Goal: Task Accomplishment & Management: Use online tool/utility

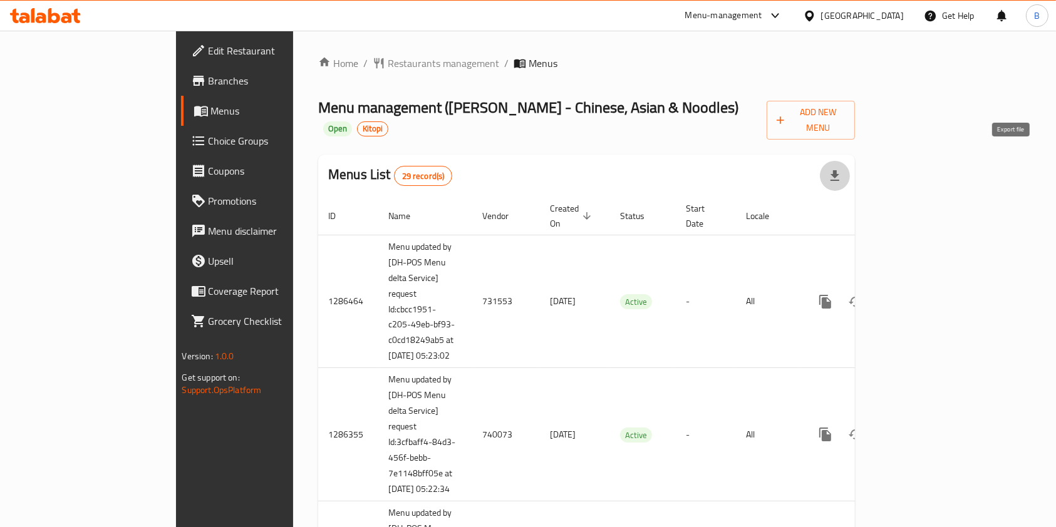
click at [850, 168] on button "button" at bounding box center [835, 176] width 30 height 30
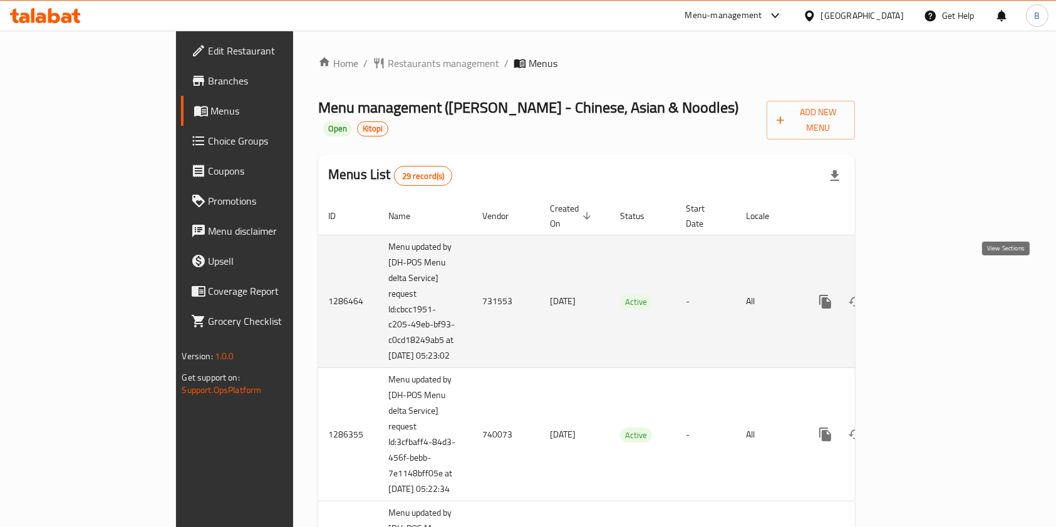
click at [930, 287] on link "enhanced table" at bounding box center [915, 302] width 30 height 30
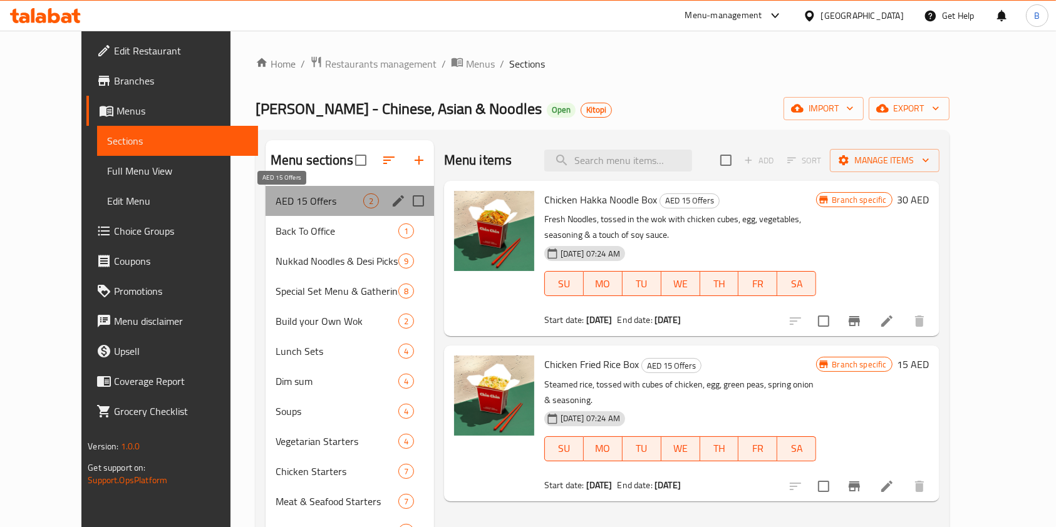
click at [277, 205] on span "AED 15 Offers" at bounding box center [320, 200] width 88 height 15
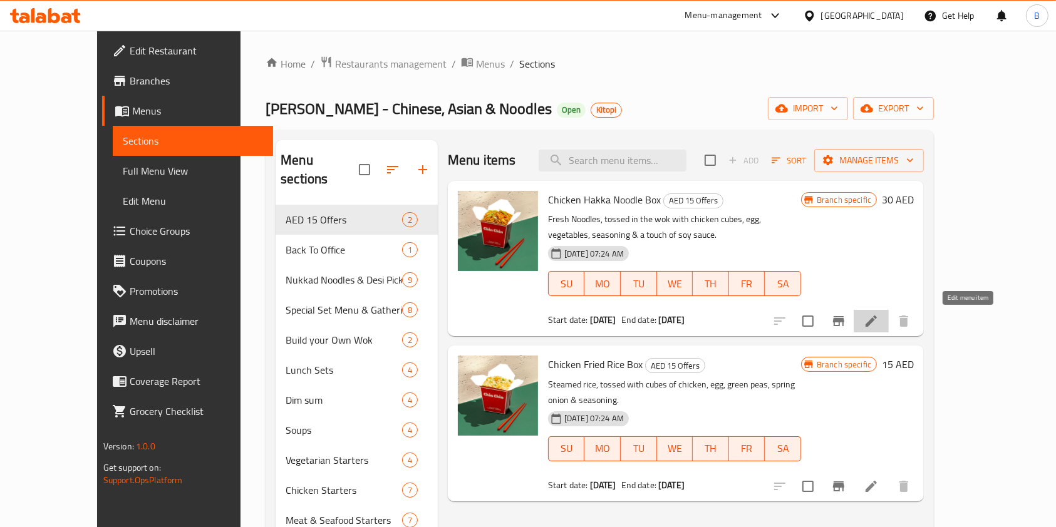
click at [878, 318] on icon at bounding box center [870, 321] width 15 height 15
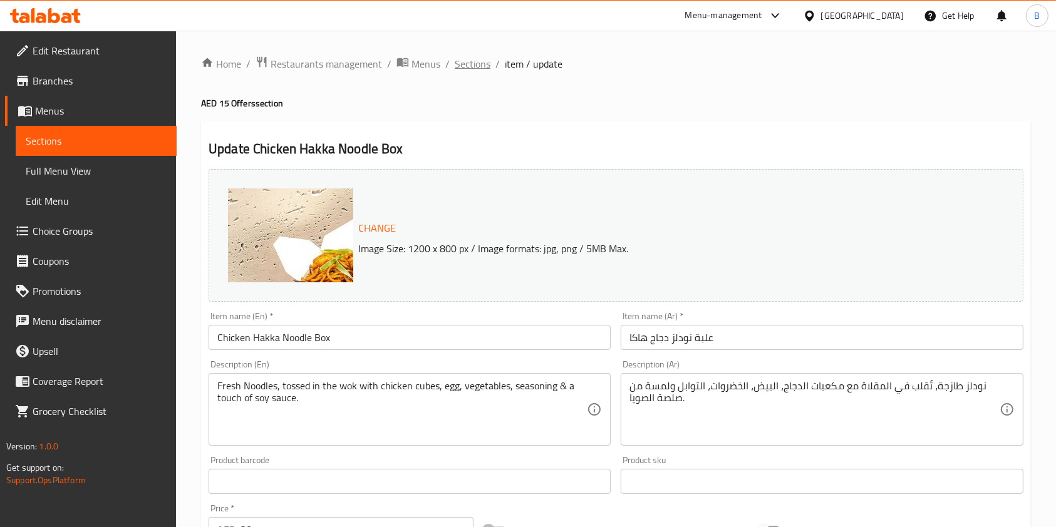
click at [476, 59] on span "Sections" at bounding box center [473, 63] width 36 height 15
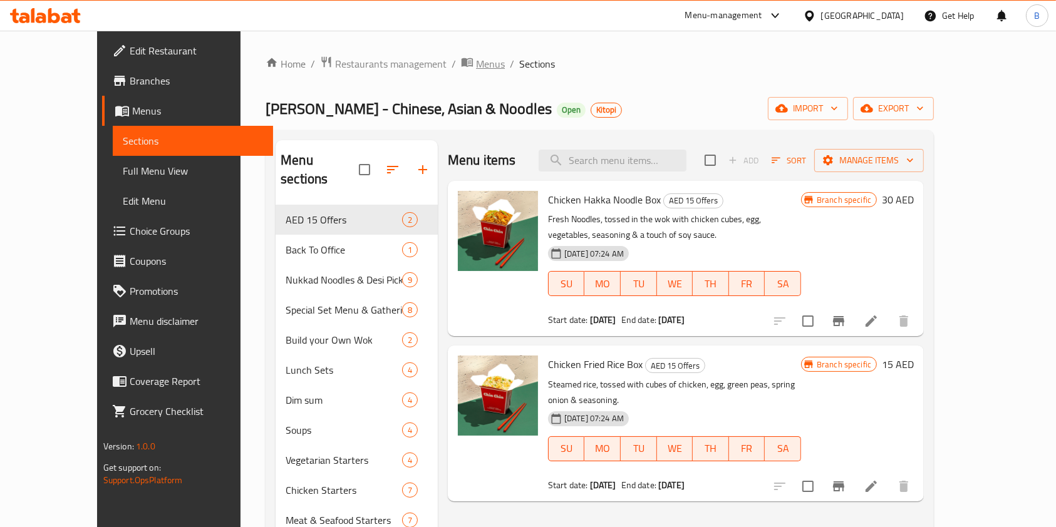
click at [476, 60] on span "Menus" at bounding box center [490, 63] width 29 height 15
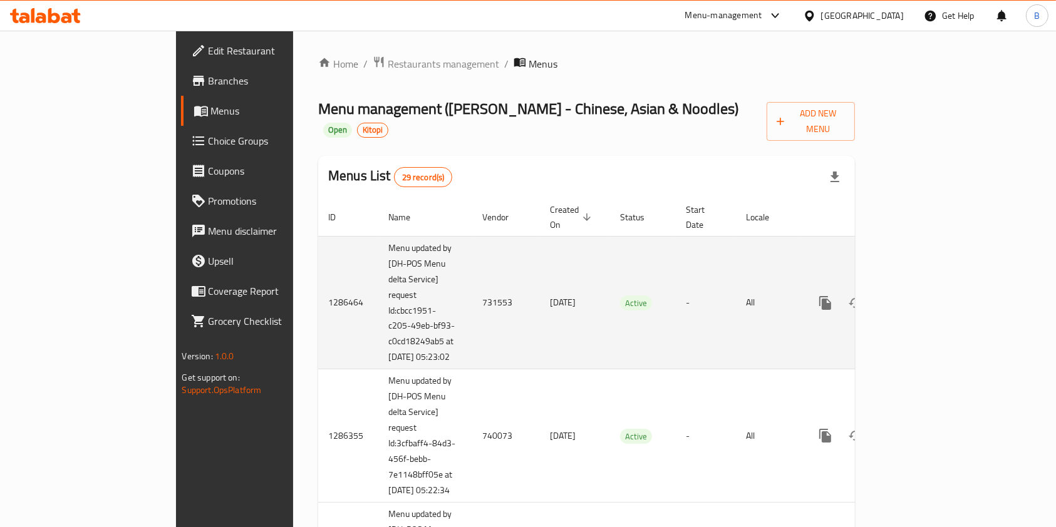
click at [472, 274] on td "731553" at bounding box center [506, 302] width 68 height 133
copy td "731553"
click at [472, 274] on td "731553" at bounding box center [506, 302] width 68 height 133
click at [921, 297] on icon "enhanced table" at bounding box center [915, 302] width 11 height 11
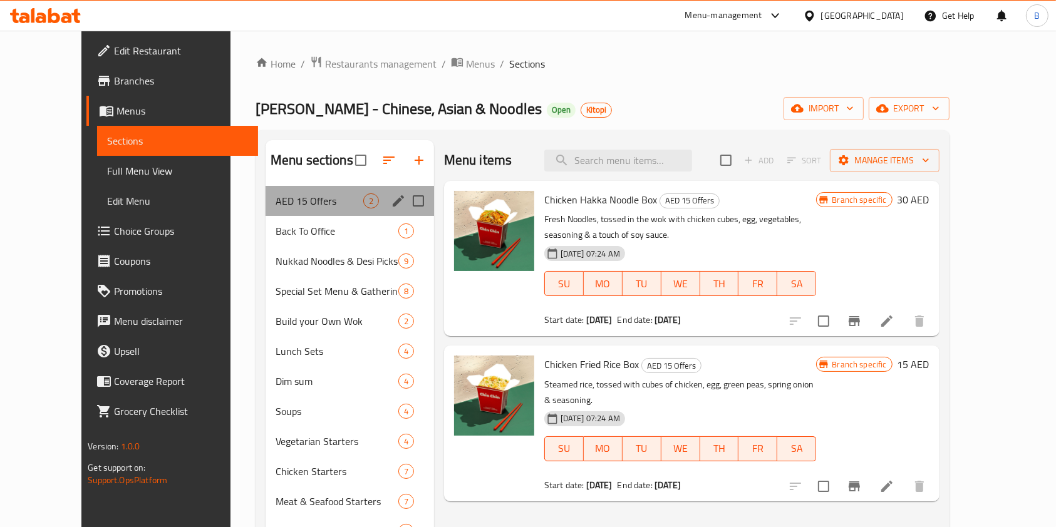
click at [344, 194] on div "AED 15 Offers 2" at bounding box center [349, 201] width 168 height 30
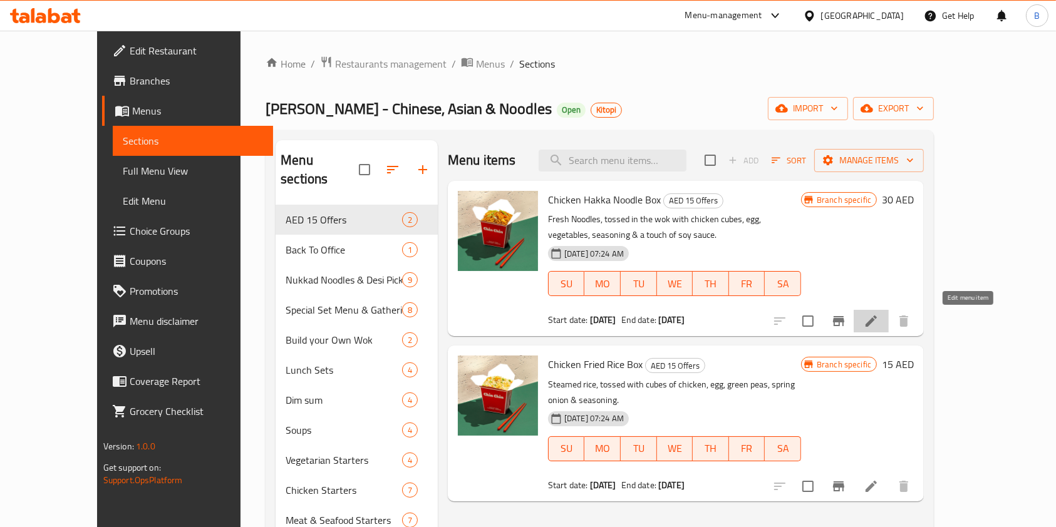
click at [878, 316] on icon at bounding box center [870, 321] width 15 height 15
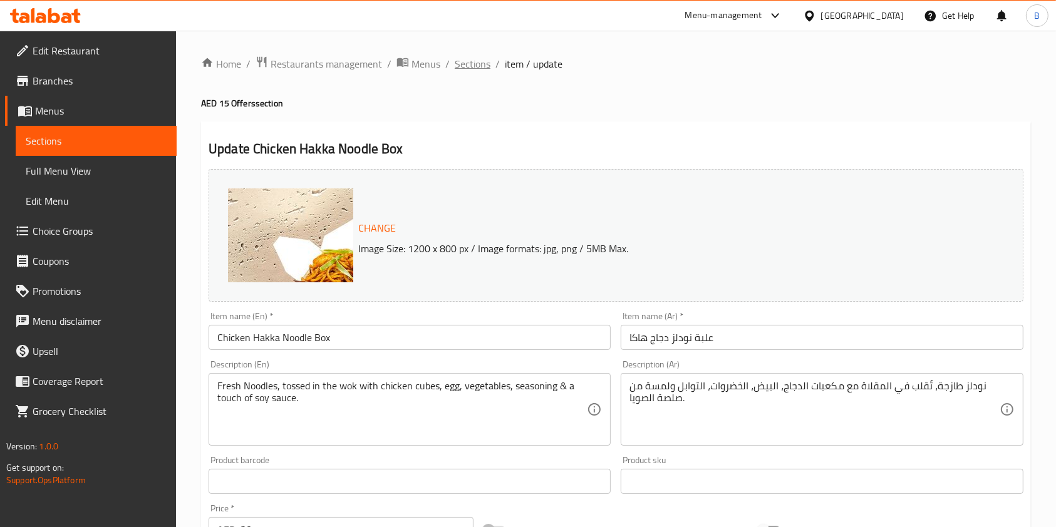
click at [468, 63] on span "Sections" at bounding box center [473, 63] width 36 height 15
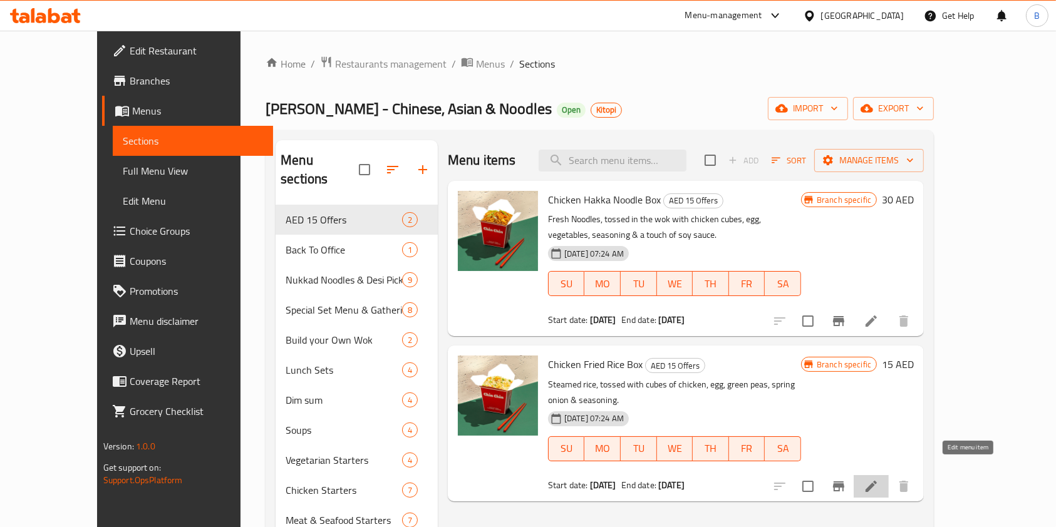
click at [877, 481] on icon at bounding box center [870, 486] width 11 height 11
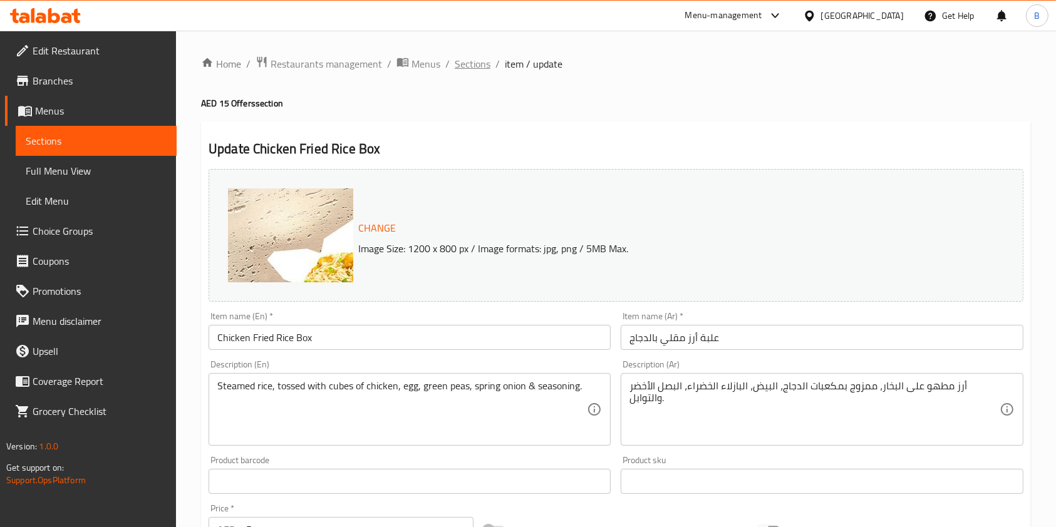
click at [458, 68] on span "Sections" at bounding box center [473, 63] width 36 height 15
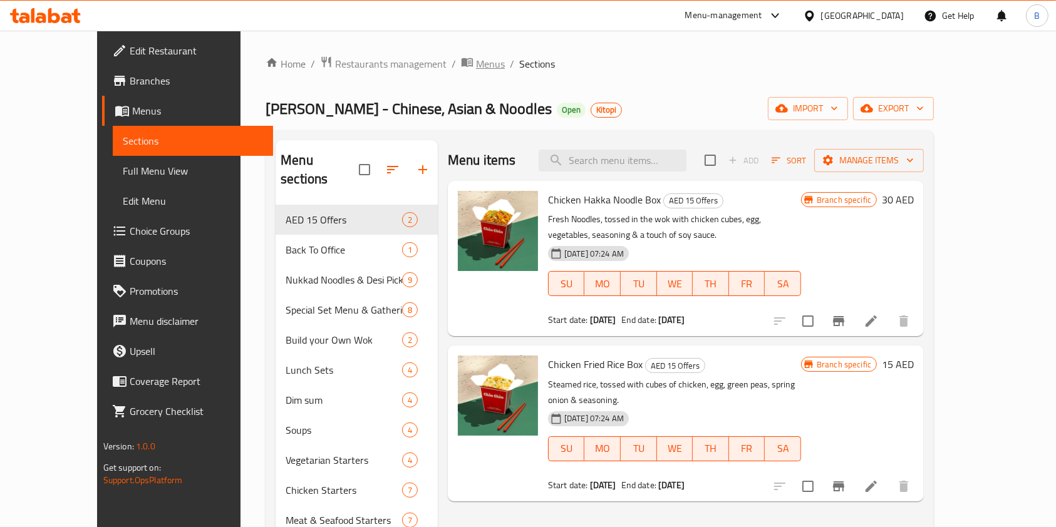
click at [476, 58] on span "Menus" at bounding box center [490, 63] width 29 height 15
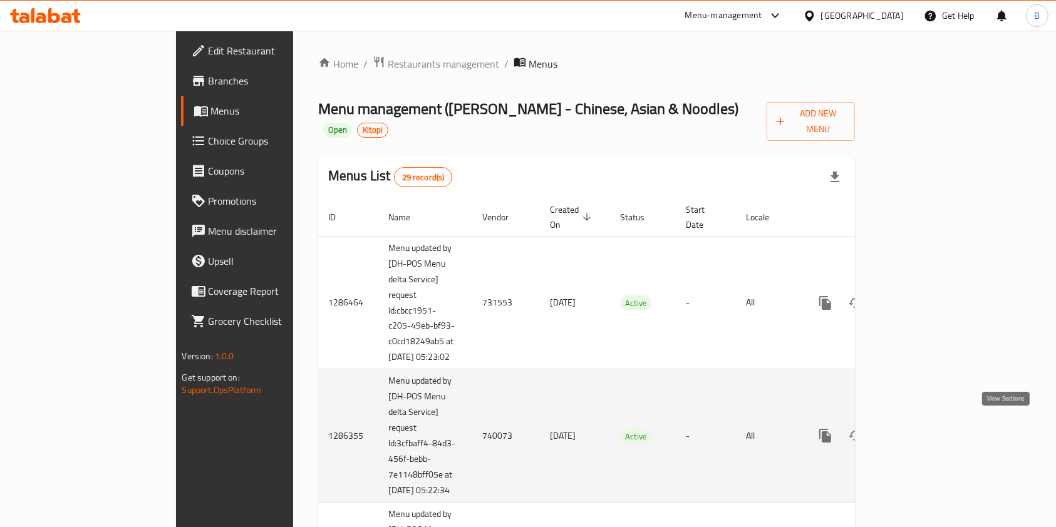
click at [923, 435] on icon "enhanced table" at bounding box center [915, 435] width 15 height 15
click at [472, 425] on td "740073" at bounding box center [506, 435] width 68 height 133
copy td "740073"
click at [472, 425] on td "740073" at bounding box center [506, 435] width 68 height 133
click at [923, 428] on icon "enhanced table" at bounding box center [915, 435] width 15 height 15
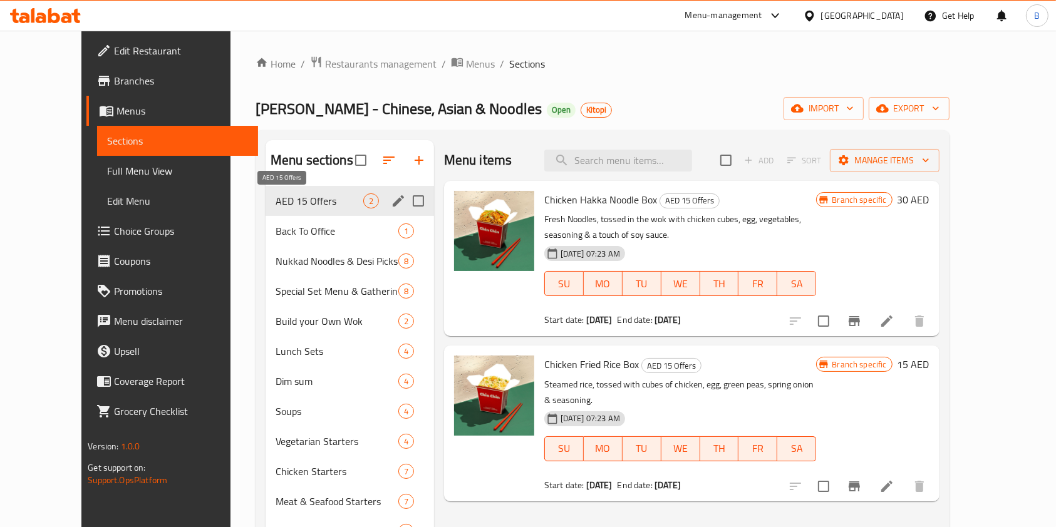
click at [316, 195] on span "AED 15 Offers" at bounding box center [320, 200] width 88 height 15
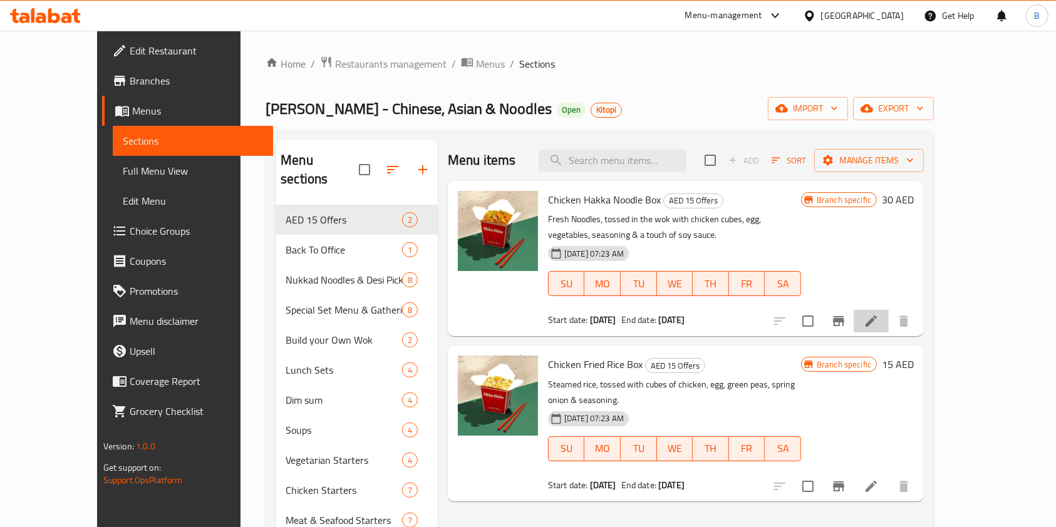
click at [888, 318] on li at bounding box center [870, 321] width 35 height 23
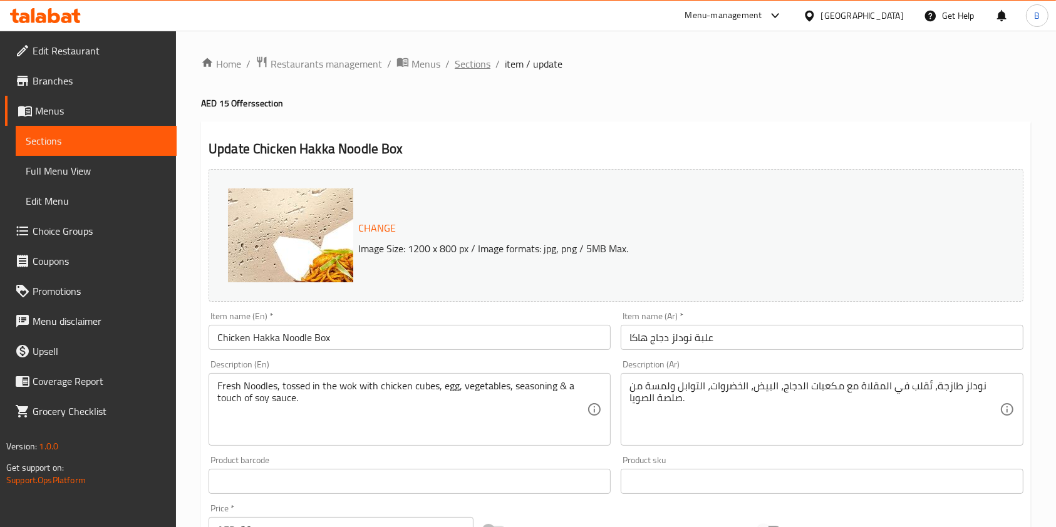
click at [466, 64] on span "Sections" at bounding box center [473, 63] width 36 height 15
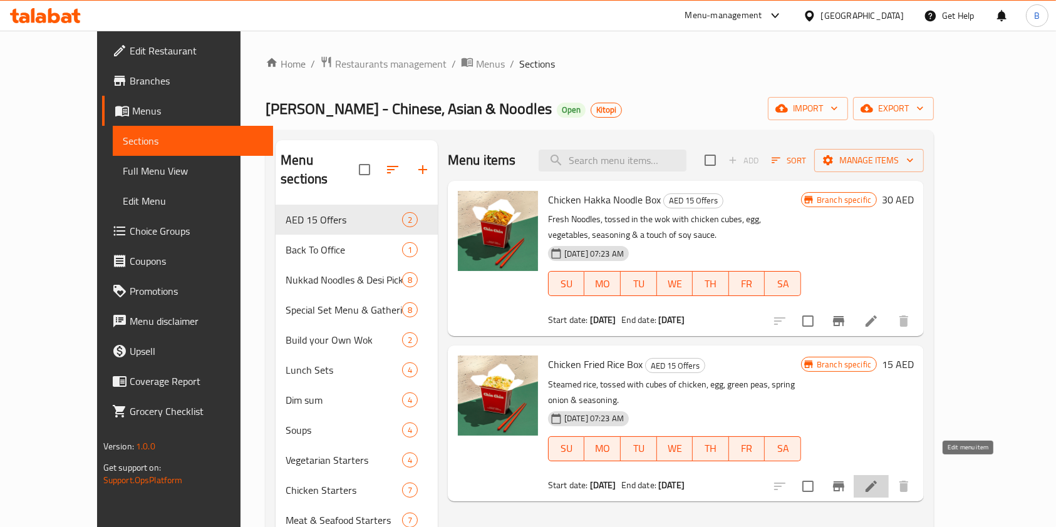
click at [878, 479] on icon at bounding box center [870, 486] width 15 height 15
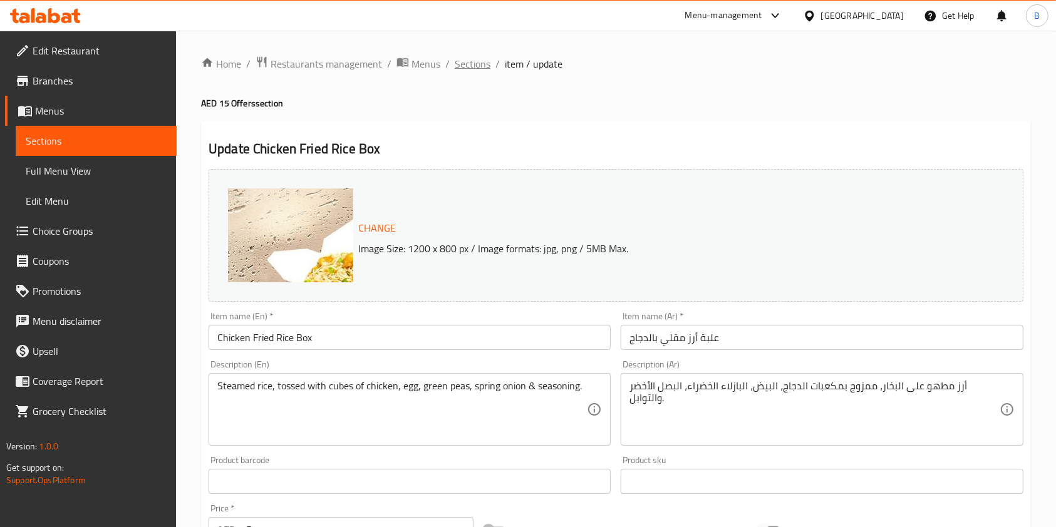
click at [475, 59] on span "Sections" at bounding box center [473, 63] width 36 height 15
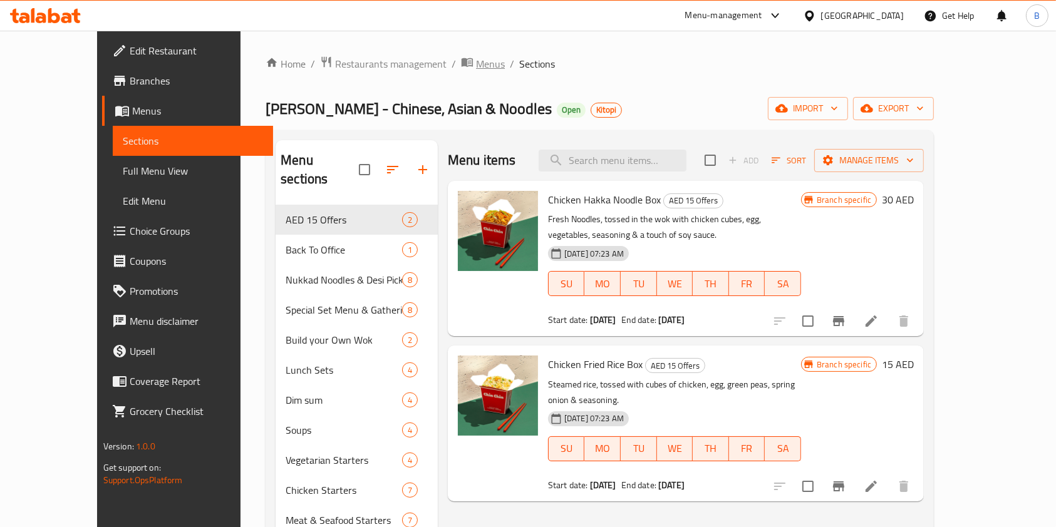
click at [476, 59] on span "Menus" at bounding box center [490, 63] width 29 height 15
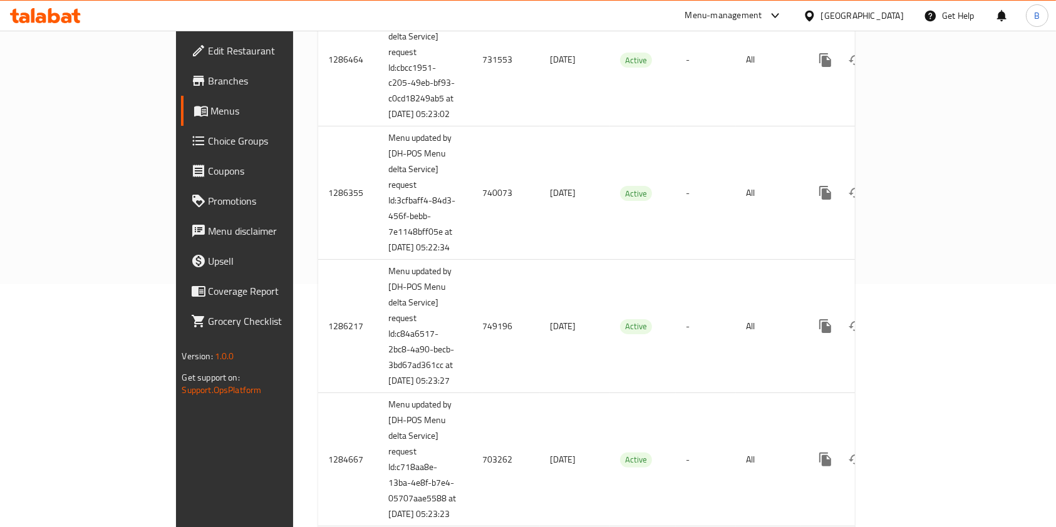
scroll to position [248, 0]
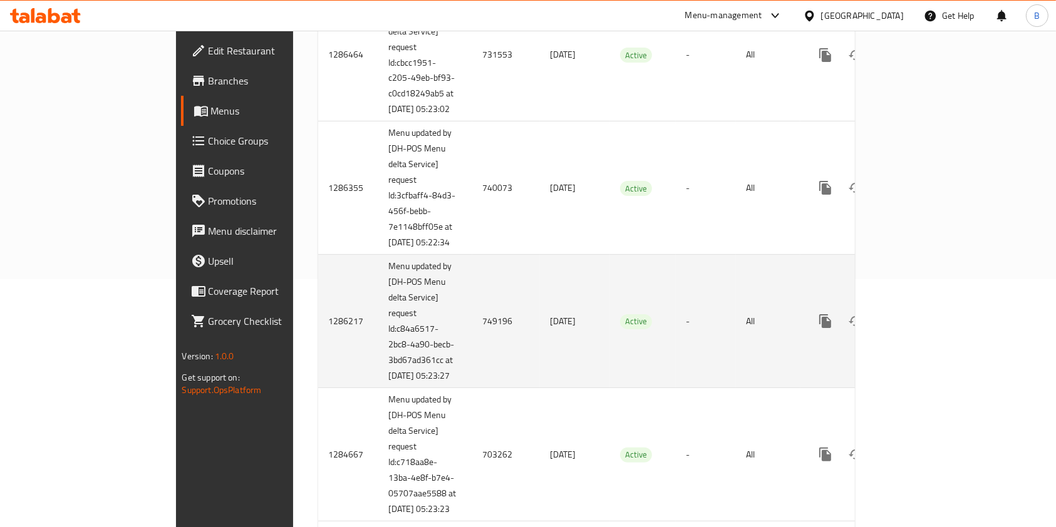
click at [472, 327] on td "749196" at bounding box center [506, 321] width 68 height 133
click at [472, 328] on td "749196" at bounding box center [506, 321] width 68 height 133
copy td "749196"
click at [472, 328] on td "749196" at bounding box center [506, 321] width 68 height 133
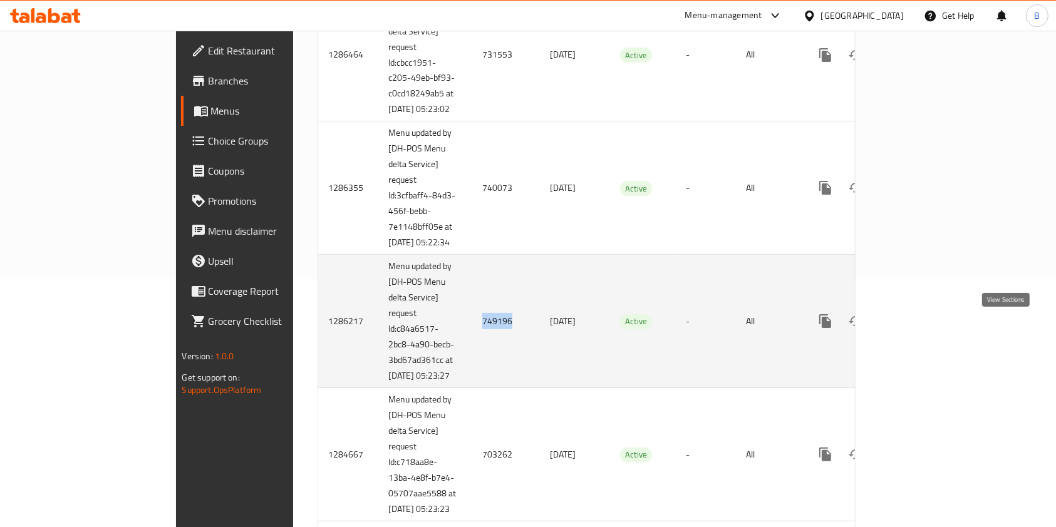
click at [923, 324] on icon "enhanced table" at bounding box center [915, 321] width 15 height 15
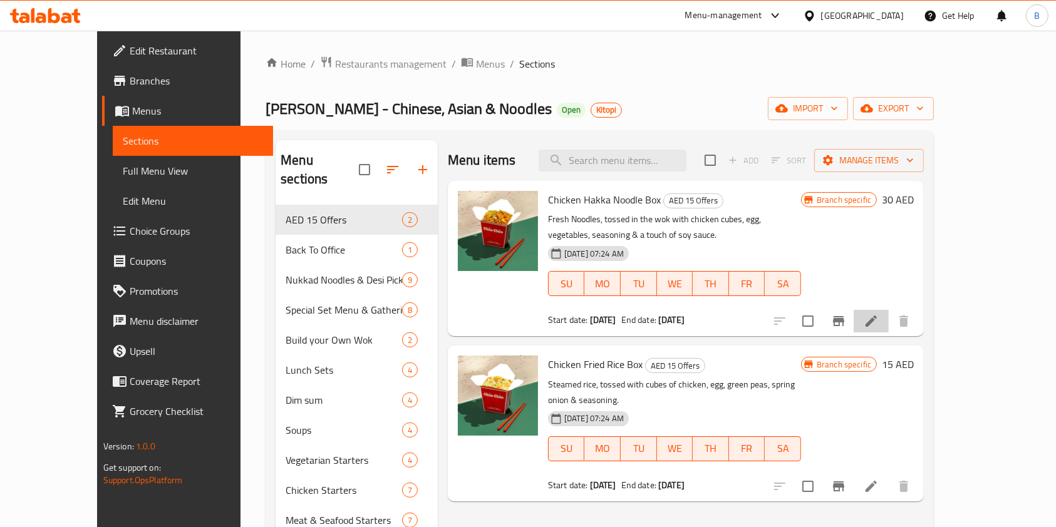
click at [888, 321] on li at bounding box center [870, 321] width 35 height 23
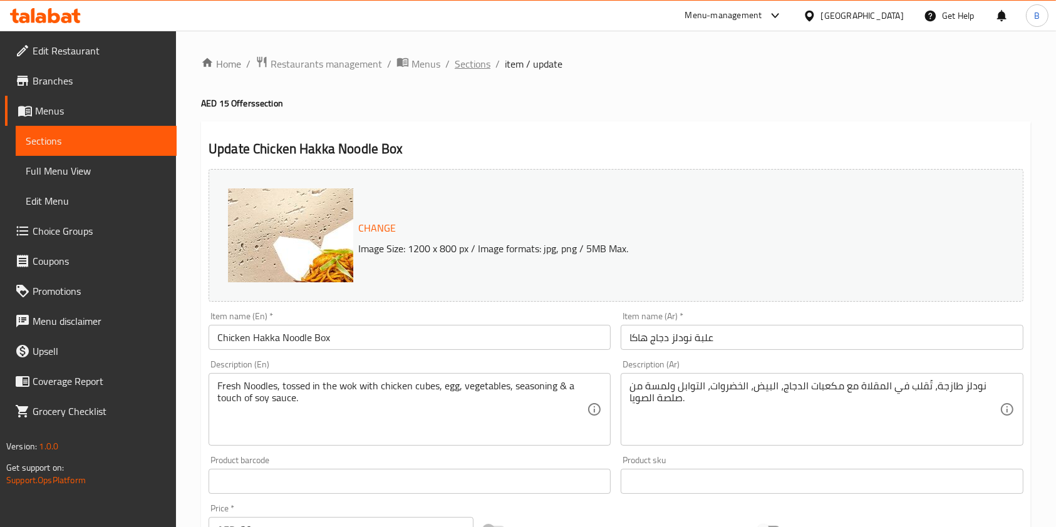
click at [461, 64] on span "Sections" at bounding box center [473, 63] width 36 height 15
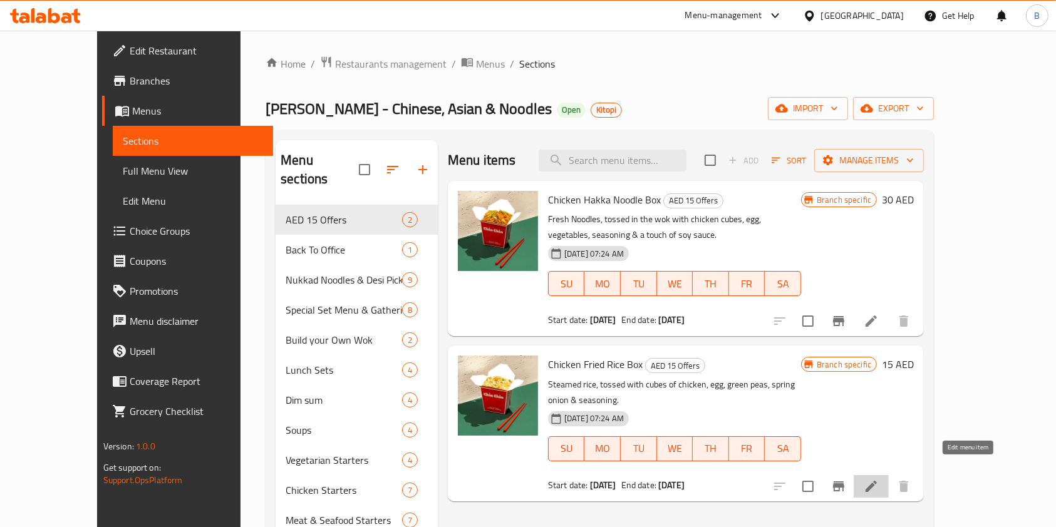
click at [877, 481] on icon at bounding box center [870, 486] width 11 height 11
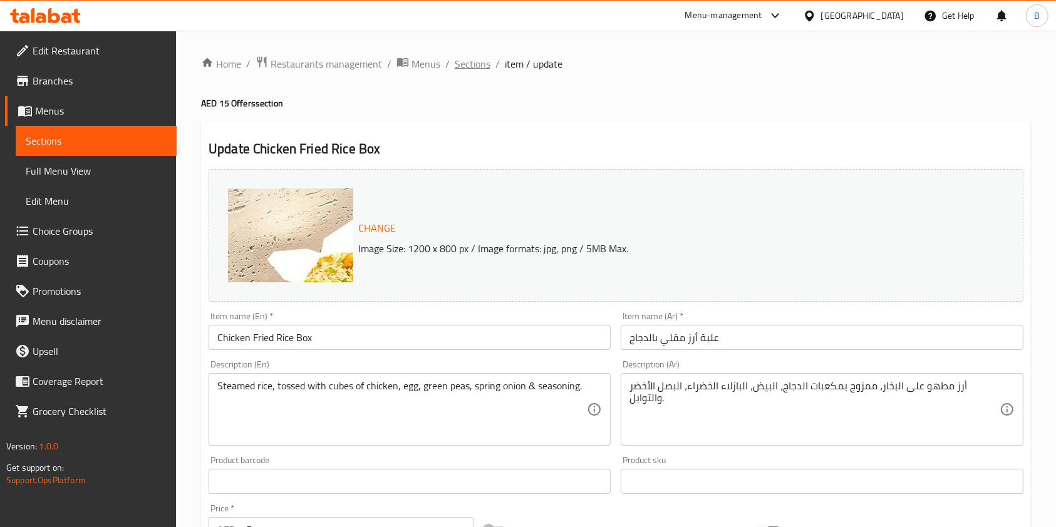
click at [471, 65] on span "Sections" at bounding box center [473, 63] width 36 height 15
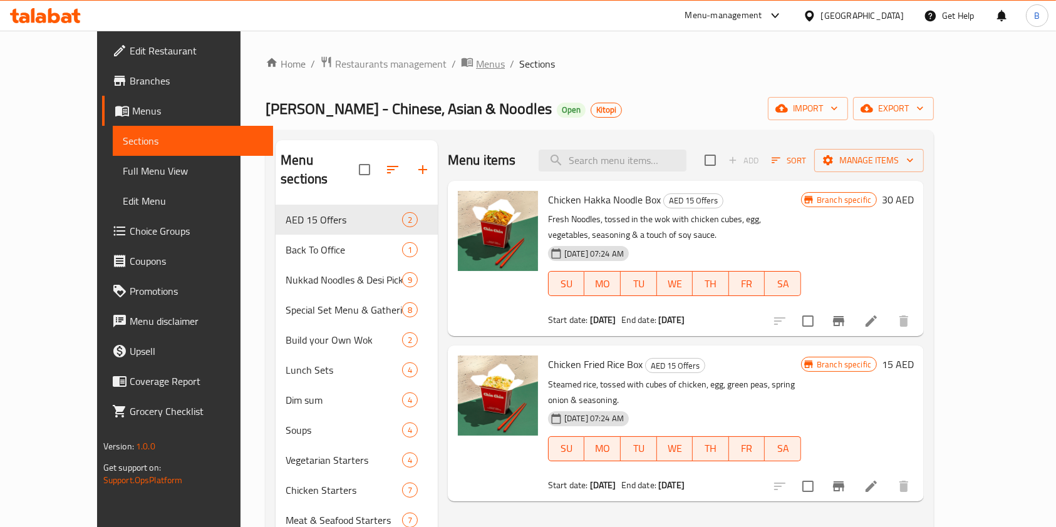
click at [476, 61] on span "Menus" at bounding box center [490, 63] width 29 height 15
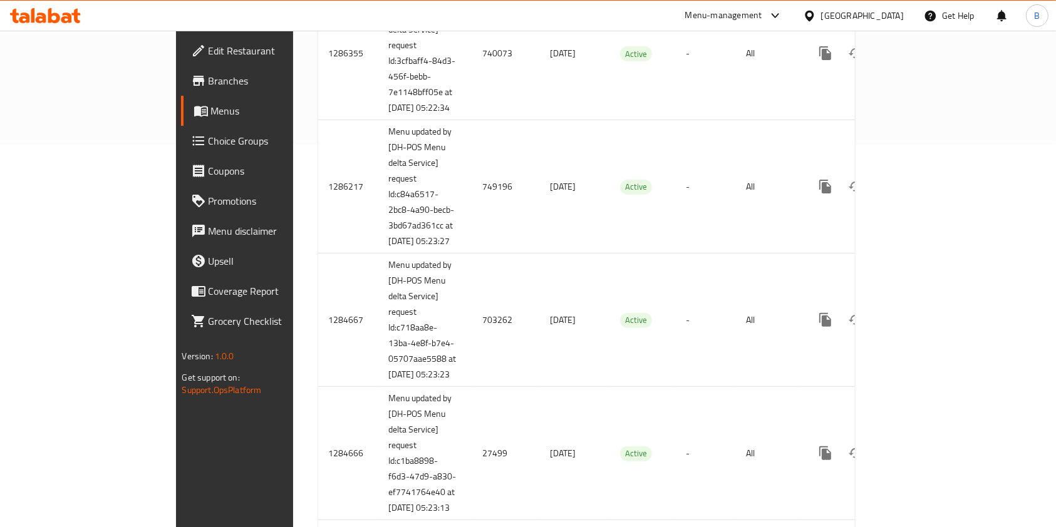
scroll to position [388, 0]
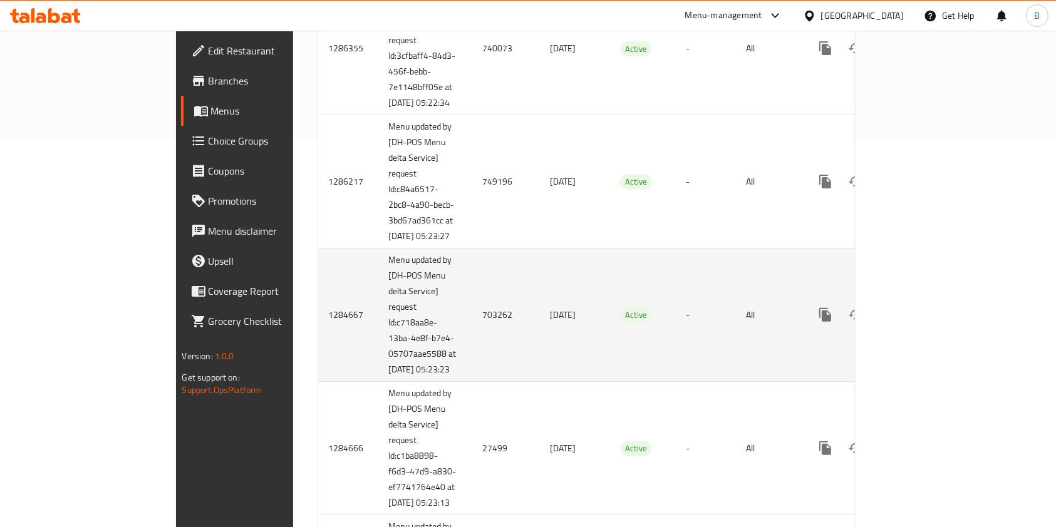
click at [472, 334] on td "703262" at bounding box center [506, 315] width 68 height 133
copy td "703262"
click at [472, 334] on td "703262" at bounding box center [506, 315] width 68 height 133
click at [923, 322] on icon "enhanced table" at bounding box center [915, 314] width 15 height 15
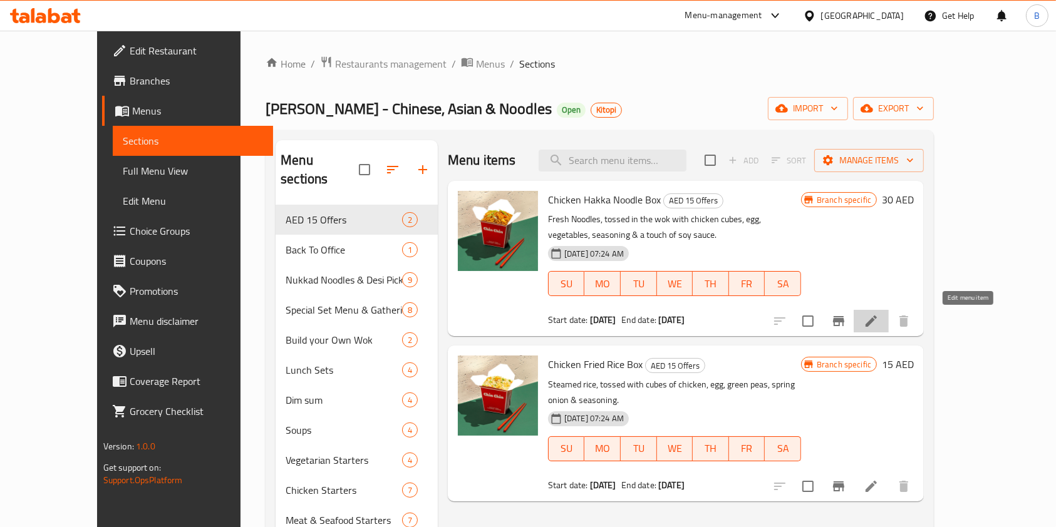
click at [878, 319] on icon at bounding box center [870, 321] width 15 height 15
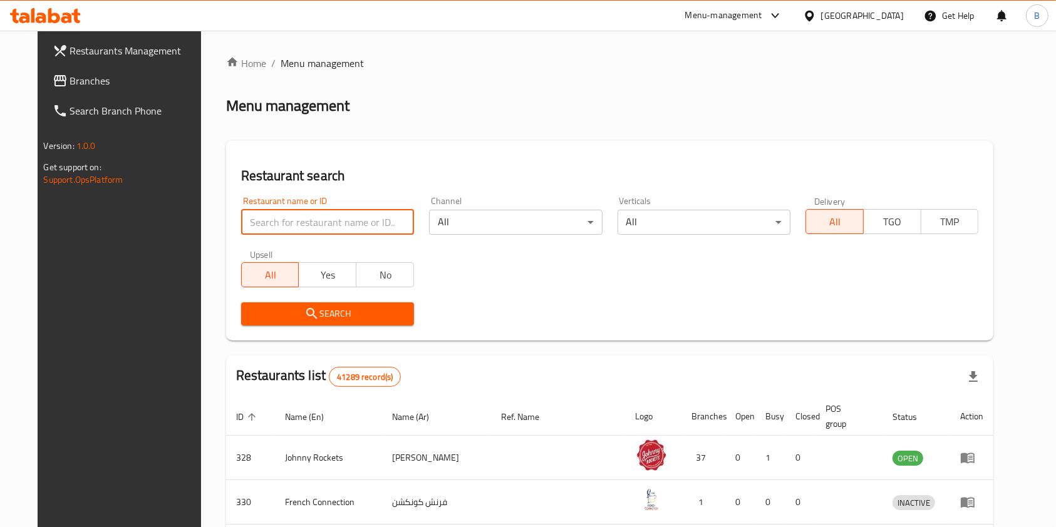
click at [307, 213] on input "search" at bounding box center [327, 222] width 173 height 25
type input "chin chin"
click button "Search" at bounding box center [327, 313] width 173 height 23
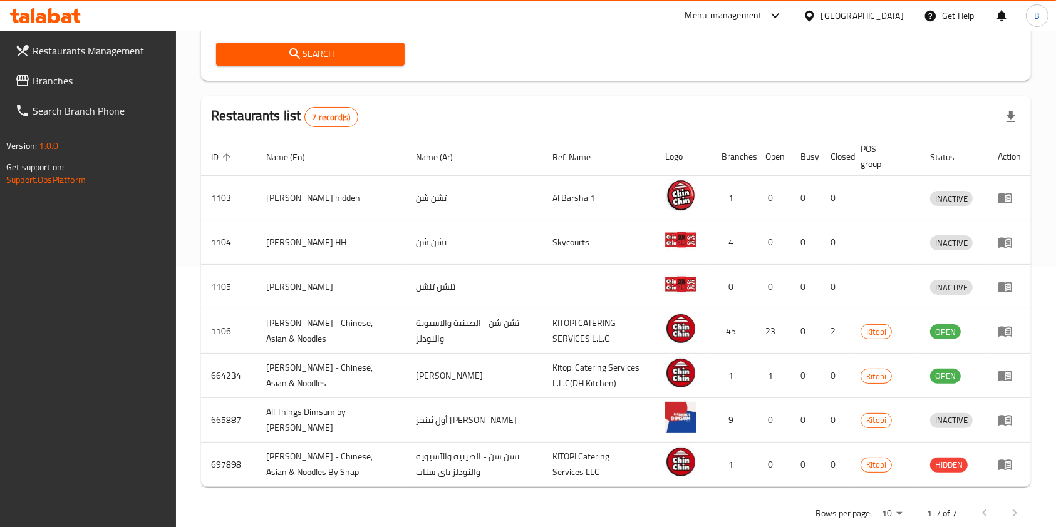
scroll to position [268, 0]
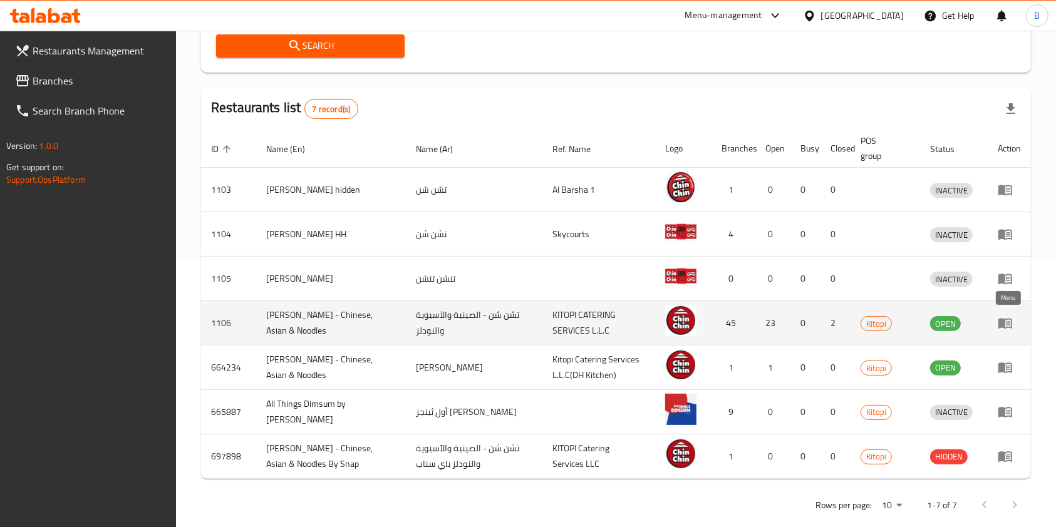
click at [1017, 322] on link "enhanced table" at bounding box center [1008, 323] width 23 height 15
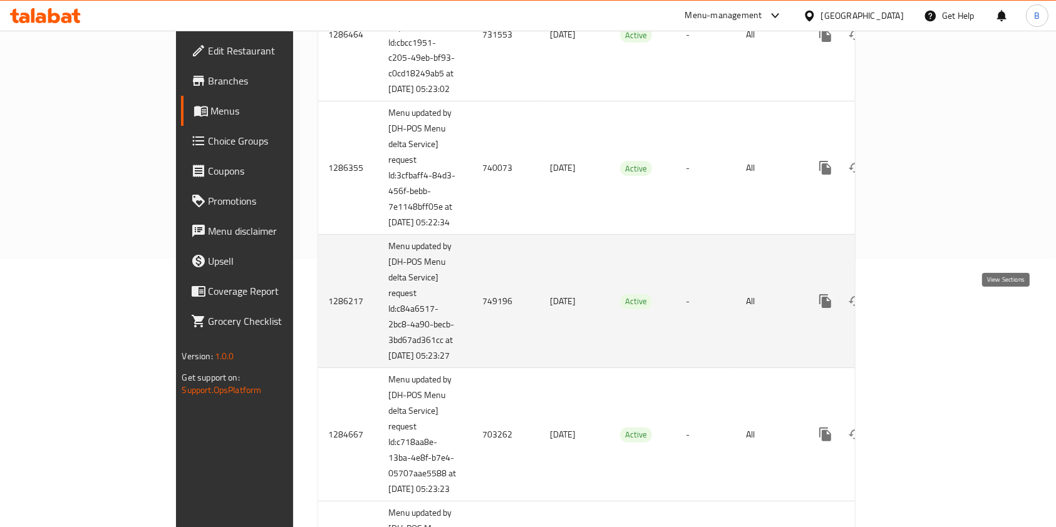
click at [921, 306] on icon "enhanced table" at bounding box center [915, 301] width 11 height 11
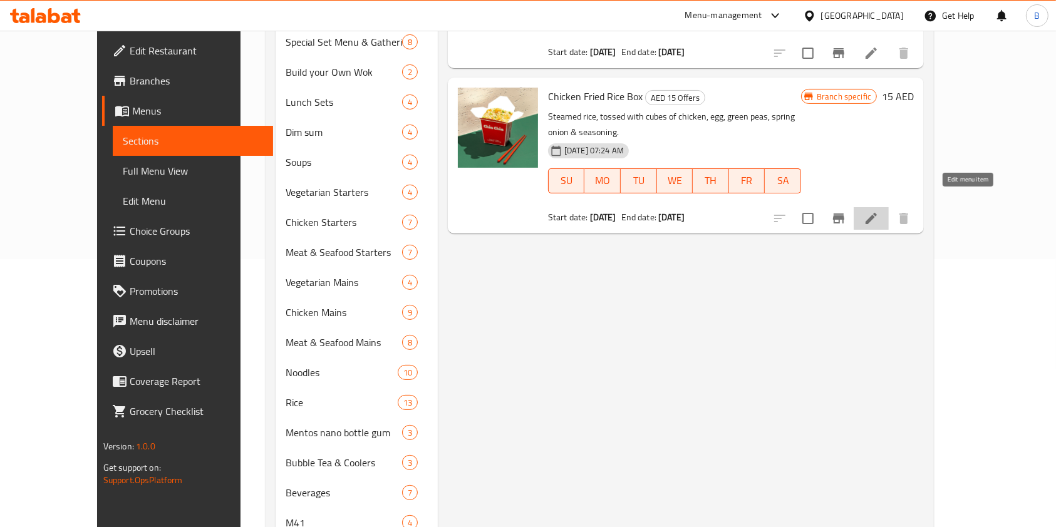
click at [878, 211] on icon at bounding box center [870, 218] width 15 height 15
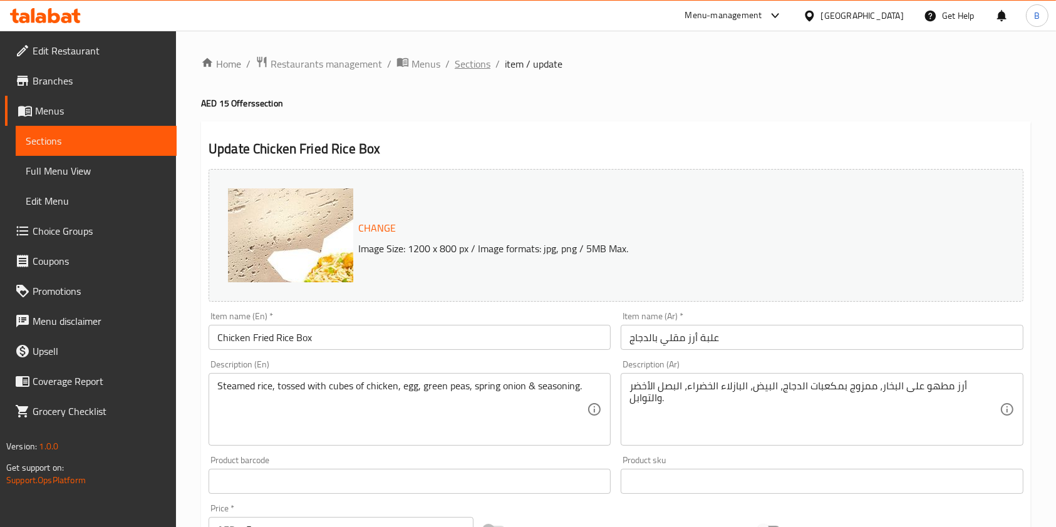
click at [460, 64] on span "Sections" at bounding box center [473, 63] width 36 height 15
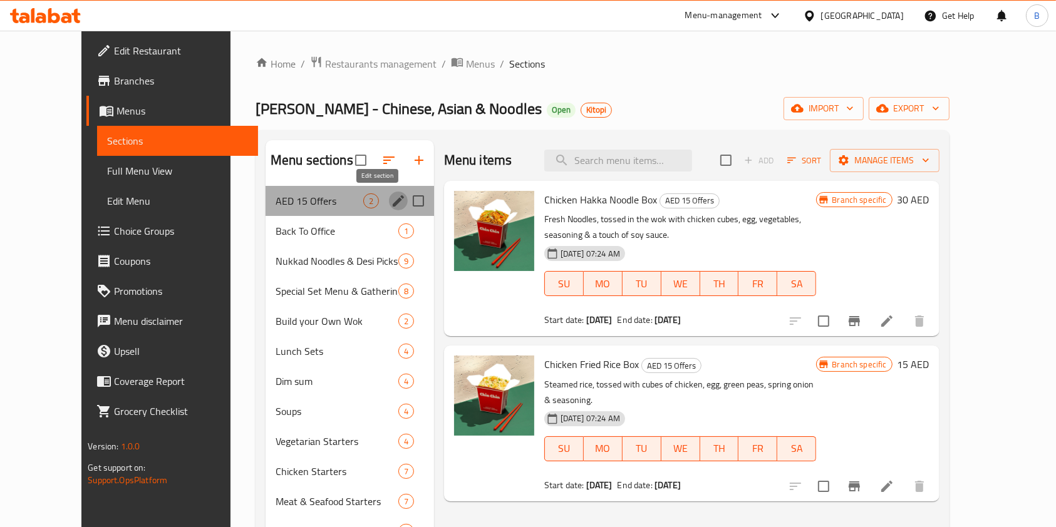
click at [393, 202] on icon "edit" at bounding box center [398, 200] width 11 height 11
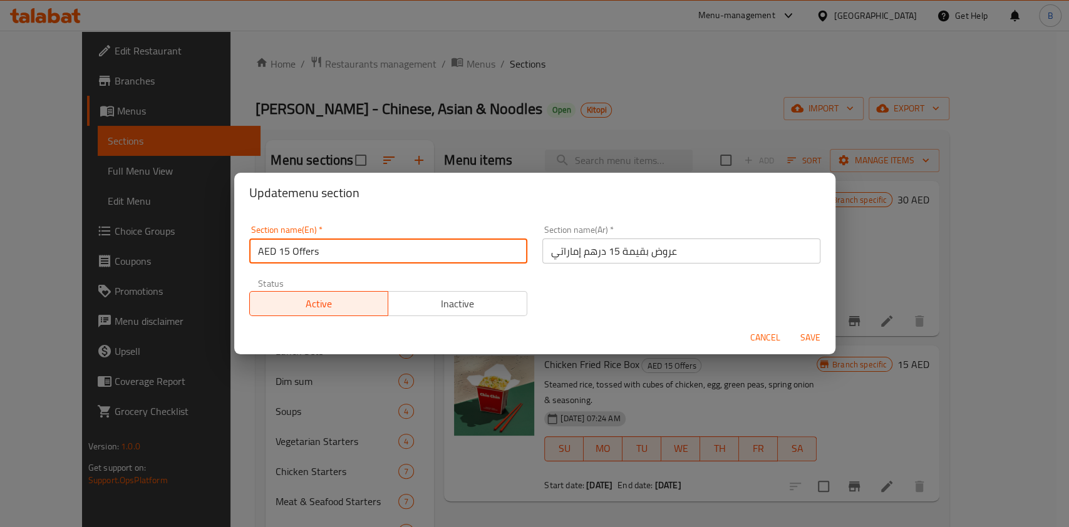
drag, startPoint x: 318, startPoint y: 254, endPoint x: 220, endPoint y: 253, distance: 97.7
click at [220, 253] on div "Update menu section Section name(En)   * AED 15 Offers Section name(En) * Secti…" at bounding box center [534, 263] width 1069 height 527
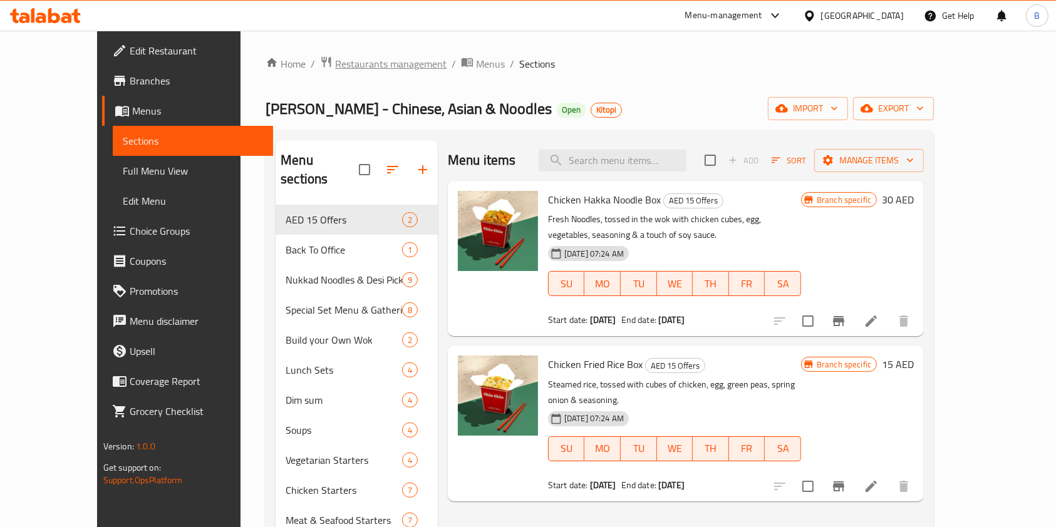
click at [366, 63] on span "Restaurants management" at bounding box center [390, 63] width 111 height 15
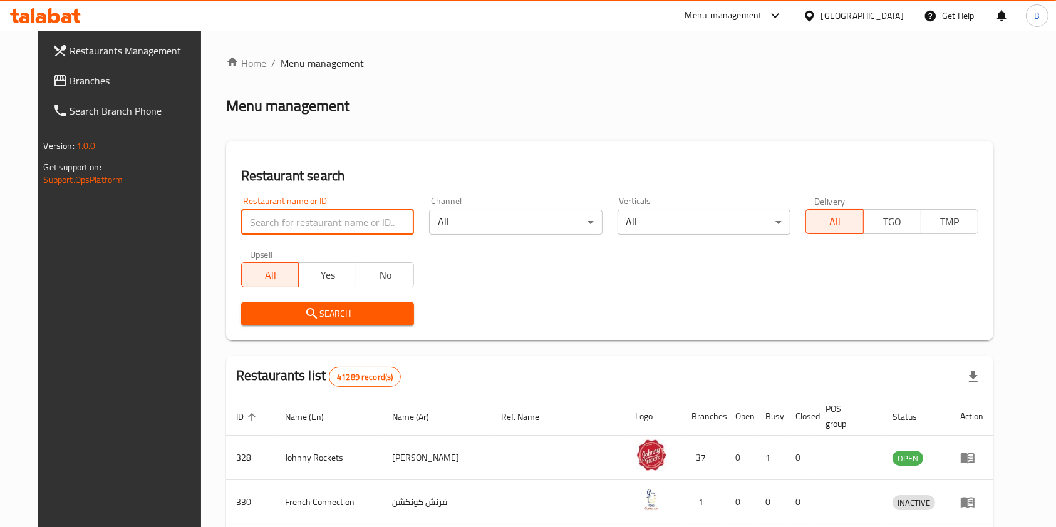
click at [299, 219] on input "search" at bounding box center [327, 222] width 173 height 25
type input "biryani pot"
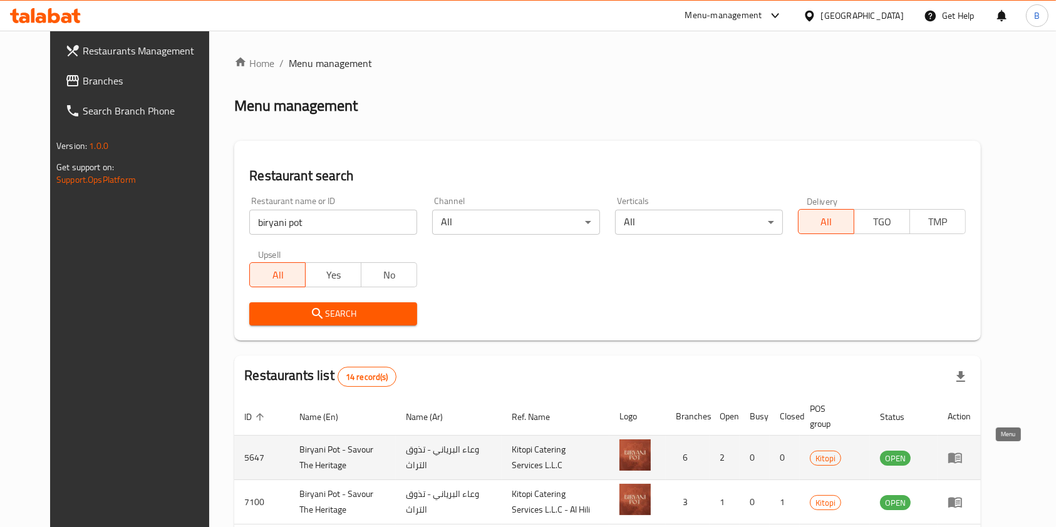
click at [962, 458] on icon "enhanced table" at bounding box center [955, 458] width 14 height 11
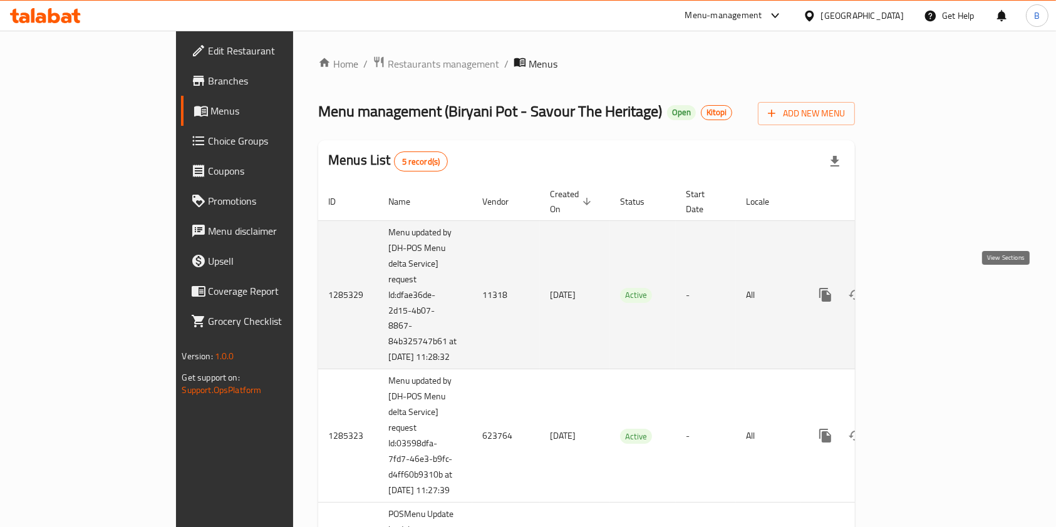
click at [921, 291] on icon "enhanced table" at bounding box center [915, 294] width 11 height 11
